Goal: Task Accomplishment & Management: Complete application form

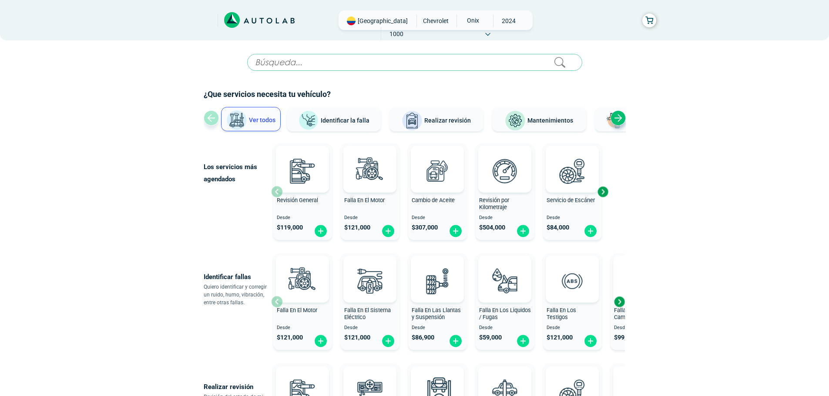
click at [619, 121] on div "Next slide" at bounding box center [618, 118] width 15 height 15
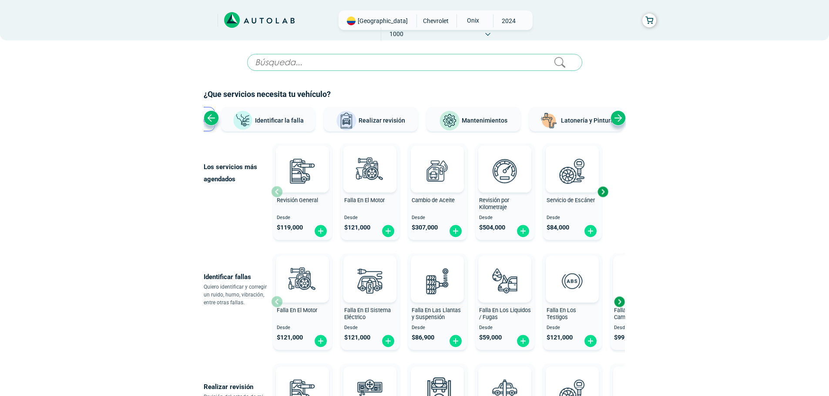
click at [595, 121] on span "Latonería y Pintura" at bounding box center [587, 120] width 53 height 7
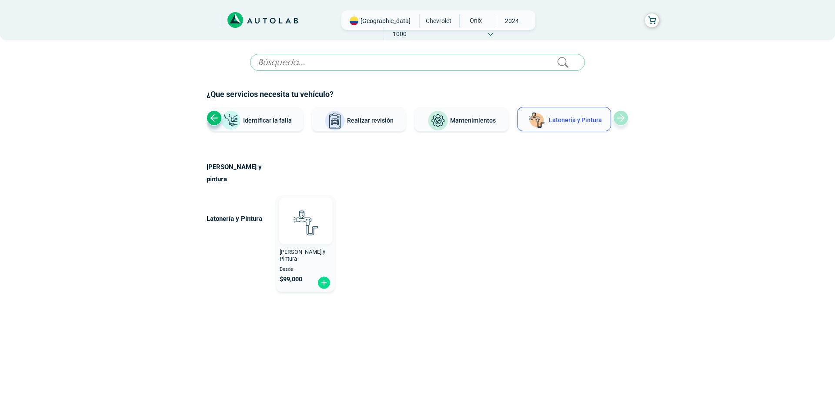
click at [311, 216] on img at bounding box center [305, 223] width 38 height 38
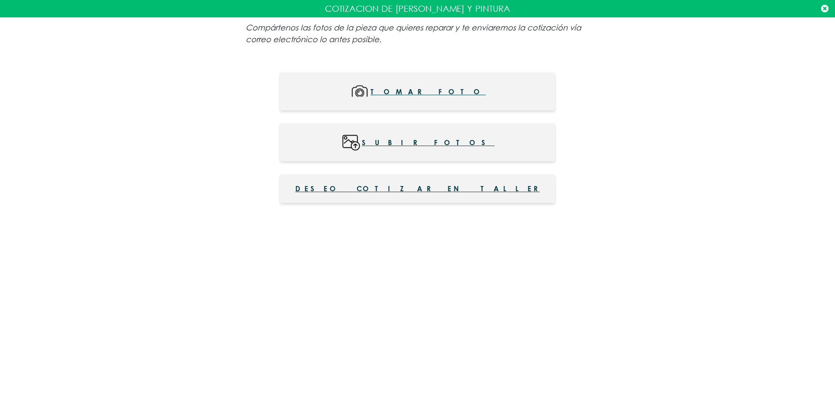
click at [442, 141] on span "Subir fotos" at bounding box center [428, 143] width 133 height 20
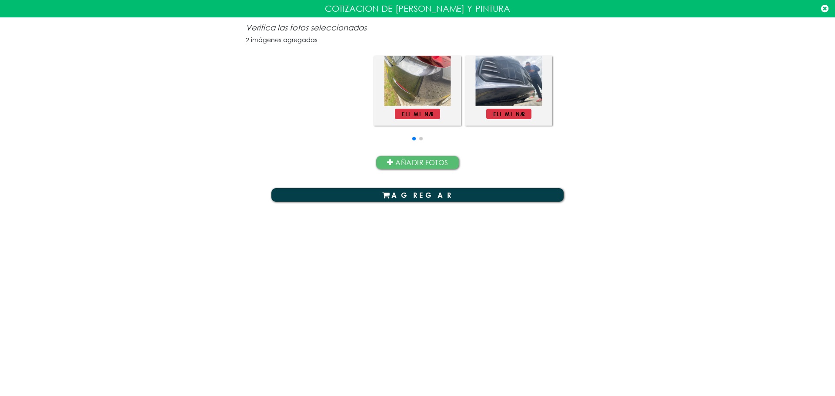
click at [452, 191] on button "AGREGAR" at bounding box center [418, 194] width 292 height 13
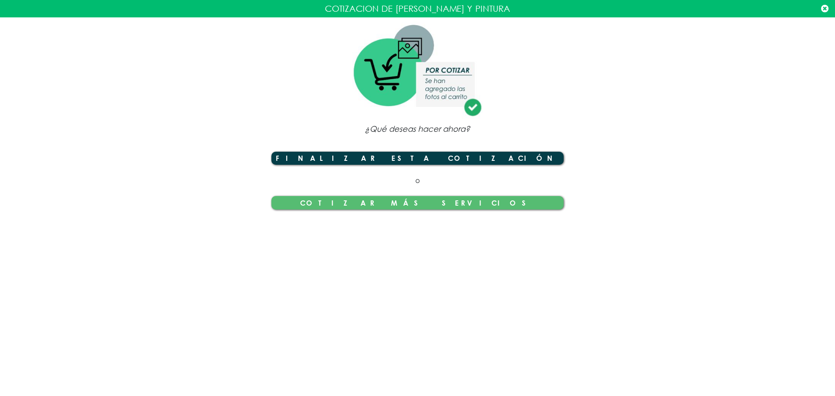
click at [471, 161] on button "Finalizar esta cotización" at bounding box center [418, 158] width 292 height 13
